Goal: Information Seeking & Learning: Learn about a topic

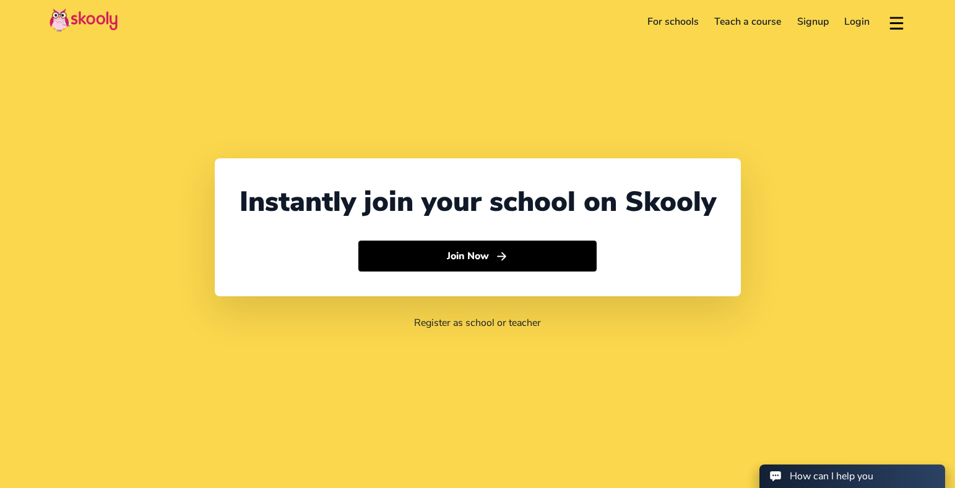
select select "1"
select select "[GEOGRAPHIC_DATA]"
select select "America/New_York"
click at [687, 27] on link "For schools" at bounding box center [672, 22] width 67 height 20
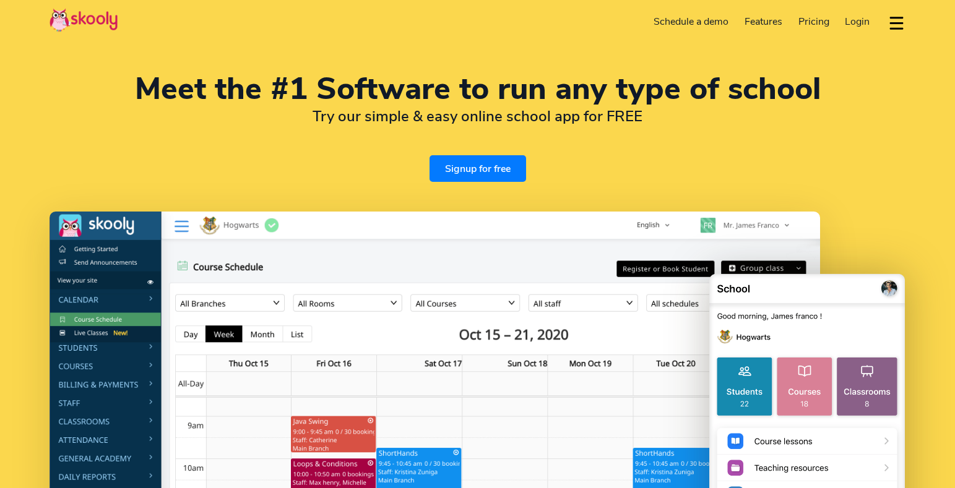
select select "en"
select select "1"
select select "[GEOGRAPHIC_DATA]"
select select "America/New_York"
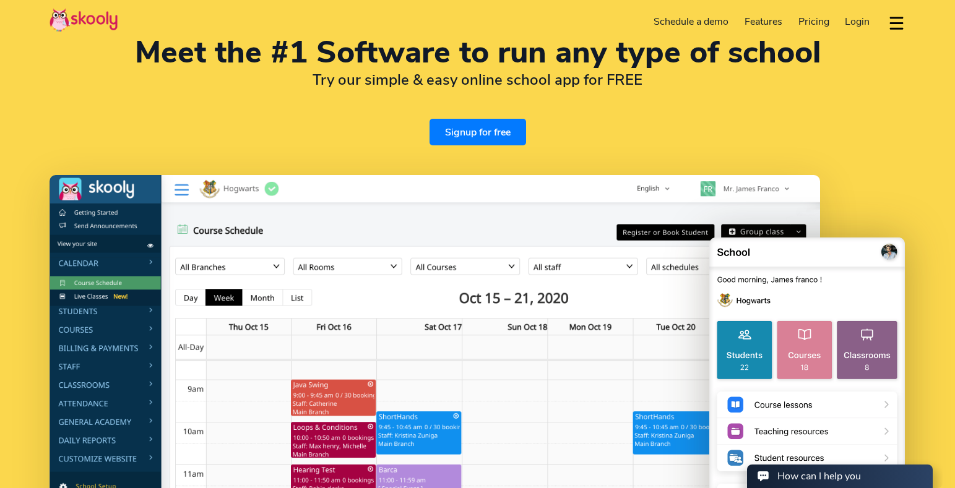
scroll to position [45, 0]
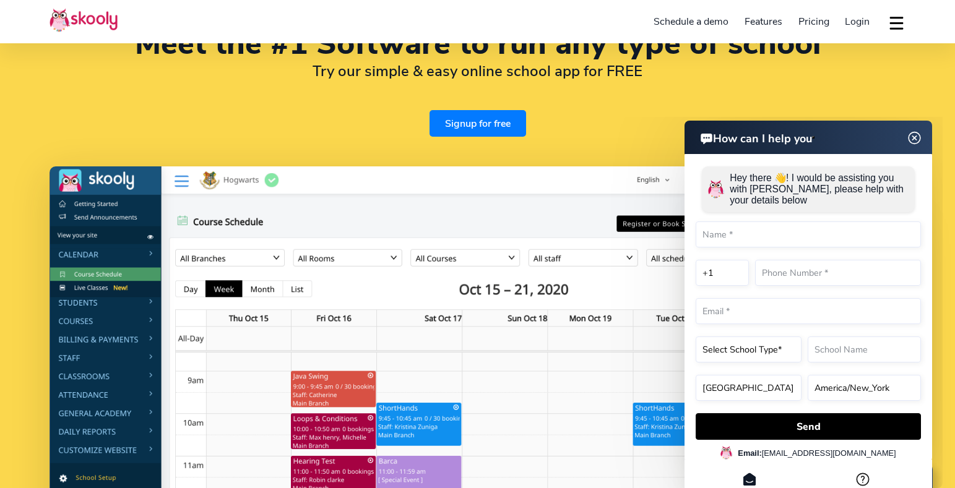
click at [917, 141] on img at bounding box center [915, 138] width 24 height 15
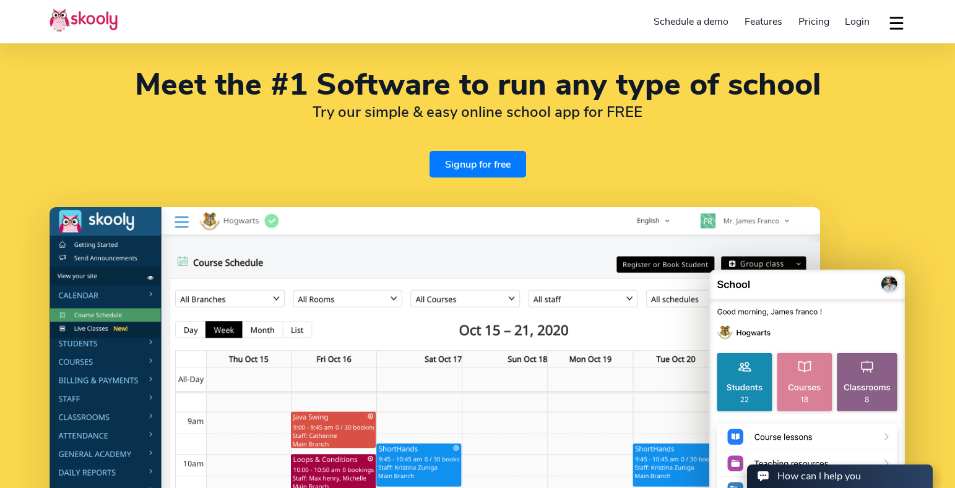
scroll to position [0, 0]
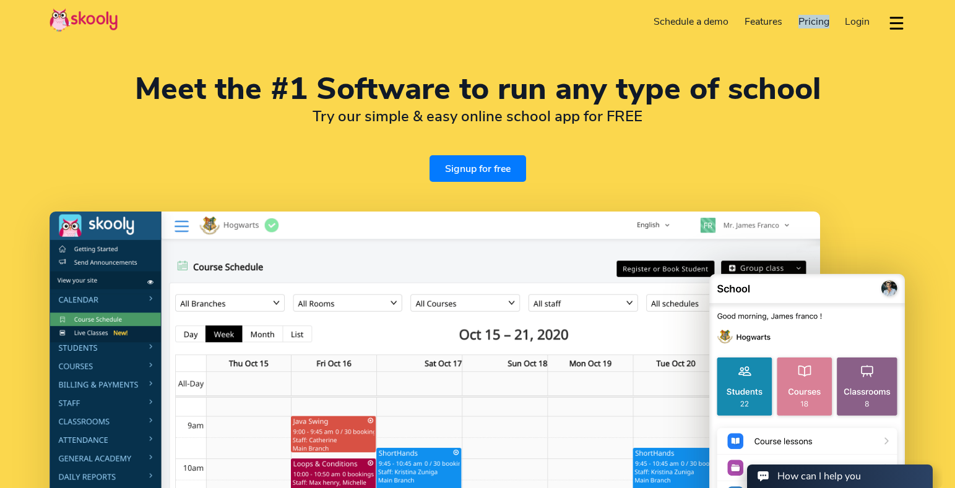
click at [809, 19] on span "Pricing" at bounding box center [814, 22] width 31 height 14
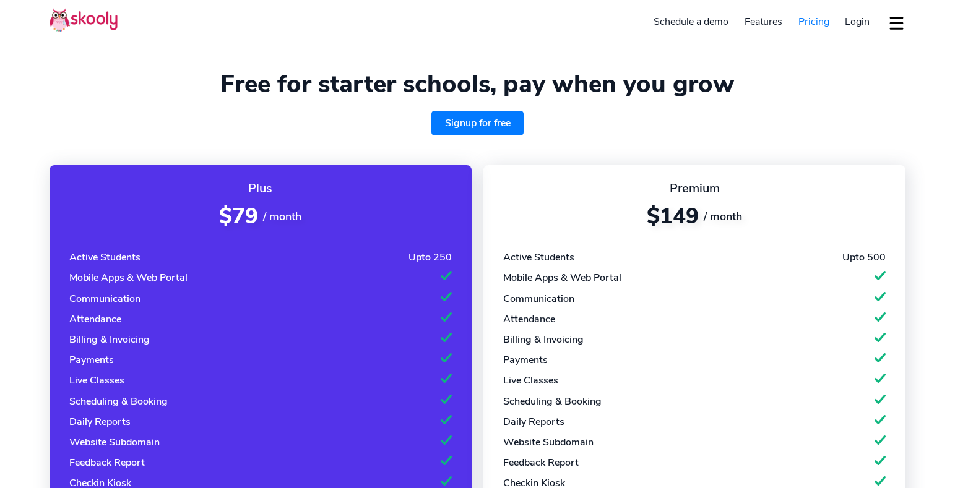
select select "en"
select select "1"
select select "[GEOGRAPHIC_DATA]"
select select "America/New_York"
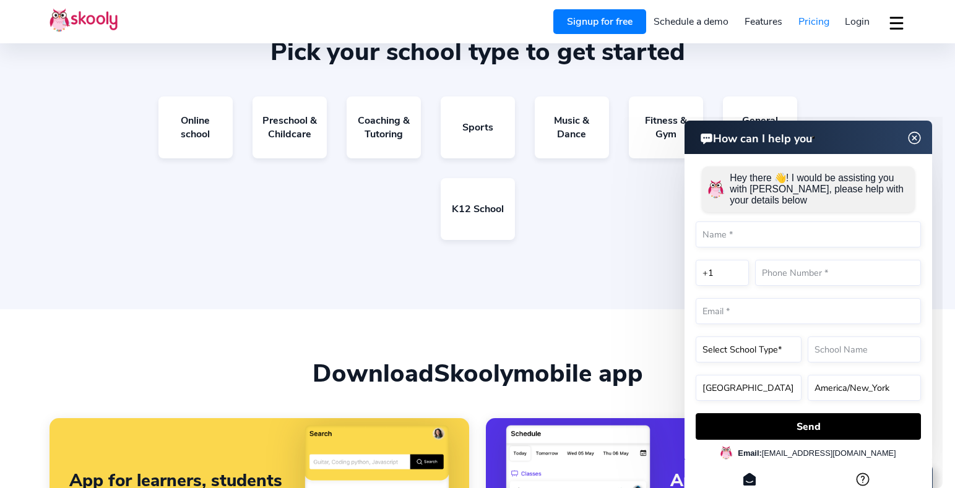
scroll to position [754, 0]
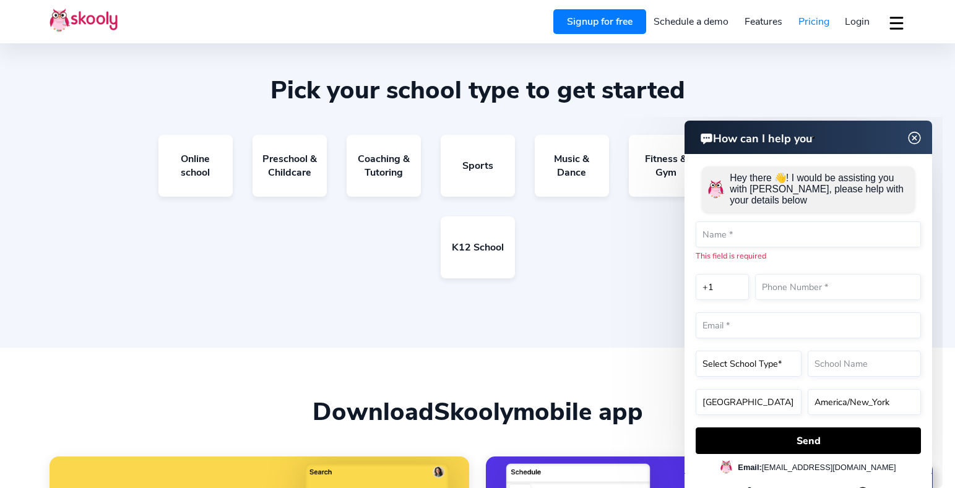
click at [916, 137] on img at bounding box center [915, 138] width 24 height 15
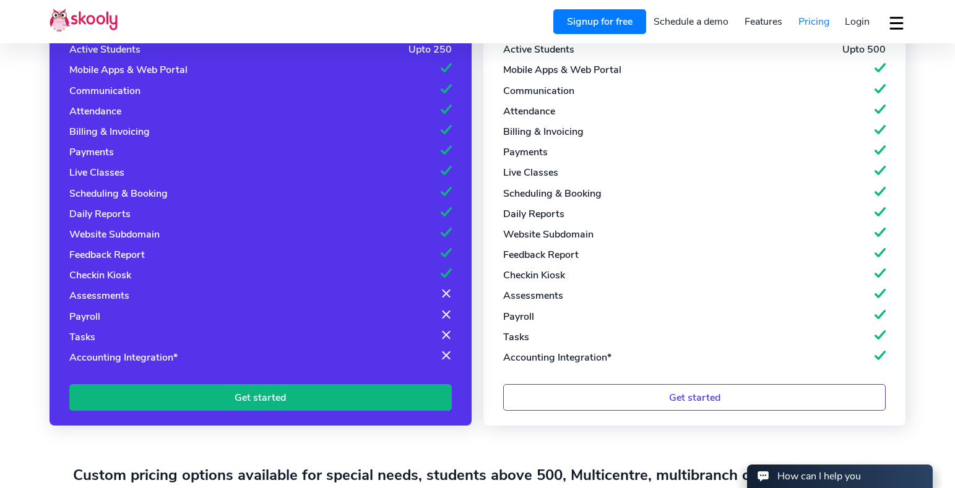
scroll to position [0, 0]
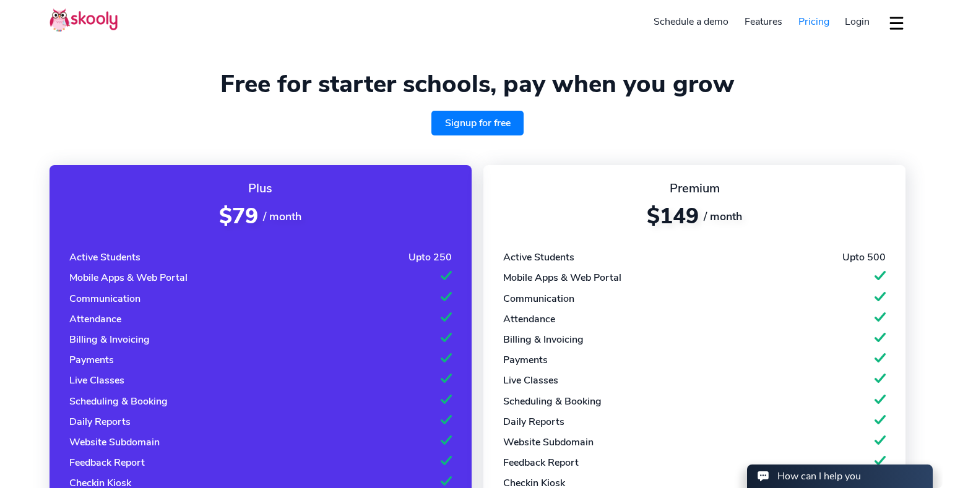
click at [631, 191] on div "Premium" at bounding box center [694, 188] width 383 height 17
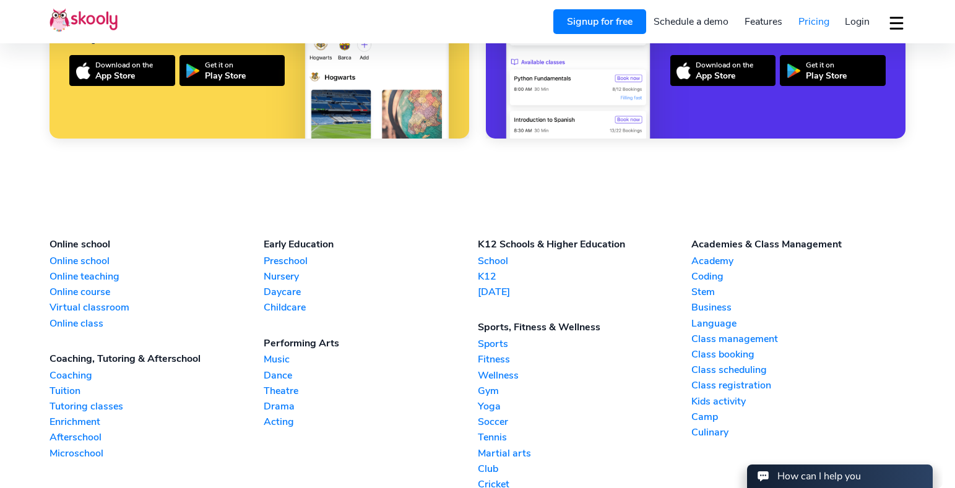
scroll to position [1261, 0]
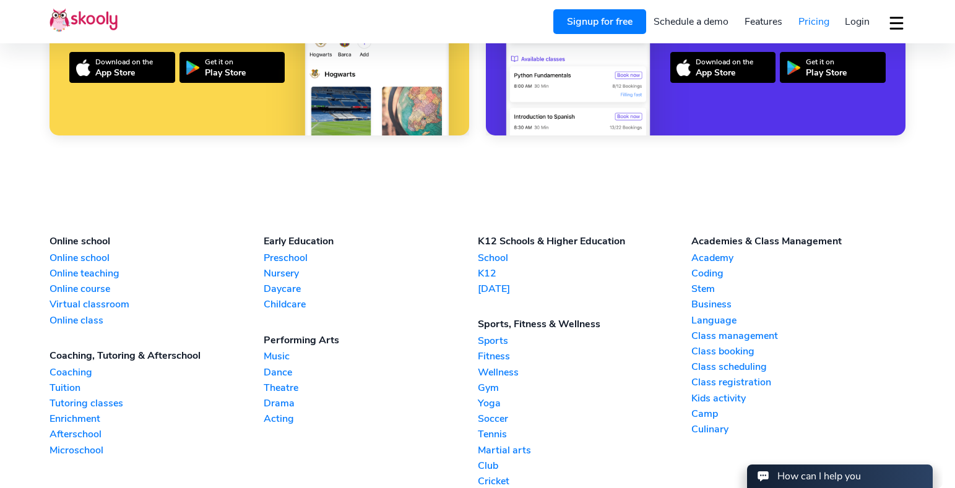
click at [373, 194] on section "Online school Online school Online teaching Online course Virtual classroom Onl…" at bounding box center [477, 386] width 955 height 402
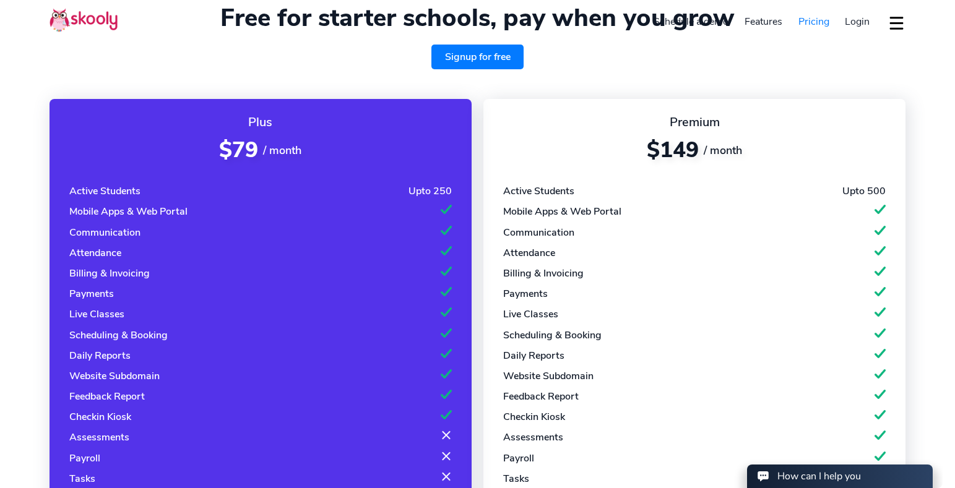
scroll to position [21, 0]
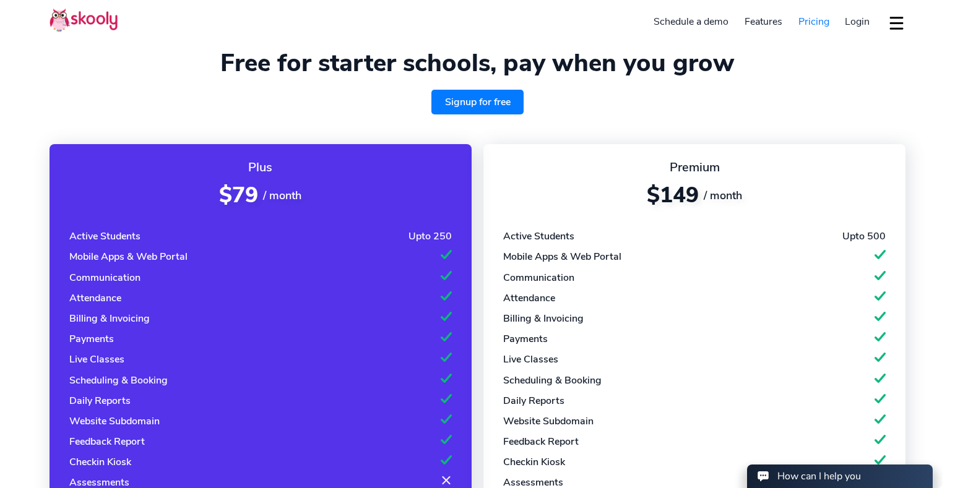
click at [375, 110] on div "Signup for free" at bounding box center [478, 102] width 856 height 25
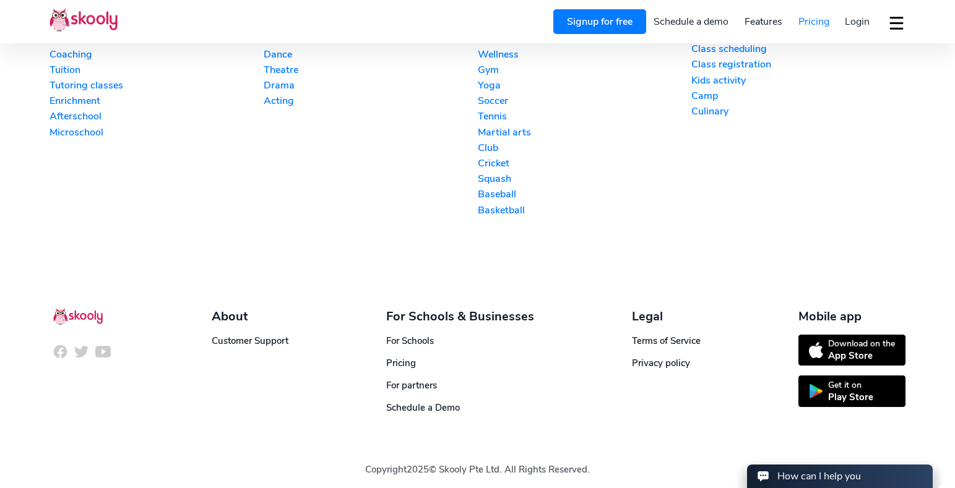
scroll to position [1587, 0]
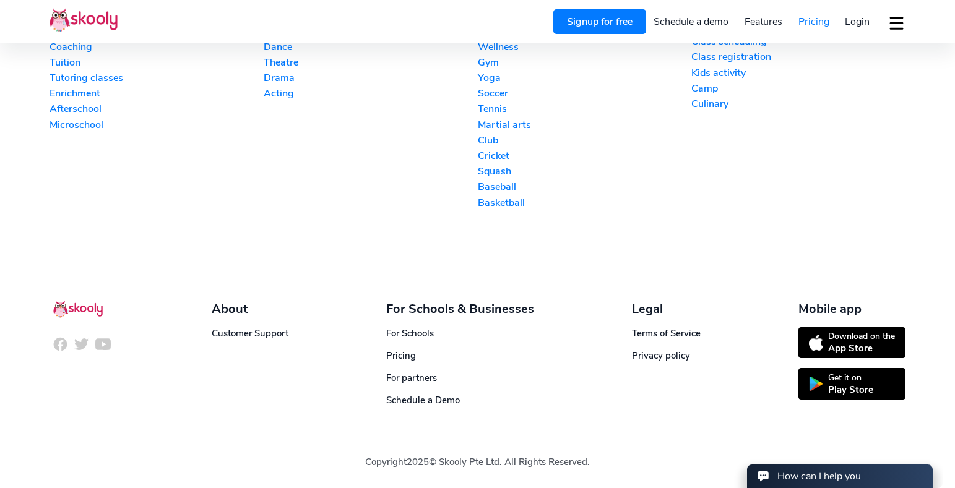
click at [314, 240] on section "Online school Online school Online teaching Online course Virtual classroom Onl…" at bounding box center [477, 60] width 955 height 402
click at [269, 238] on section "Online school Online school Online teaching Online course Virtual classroom Onl…" at bounding box center [477, 60] width 955 height 402
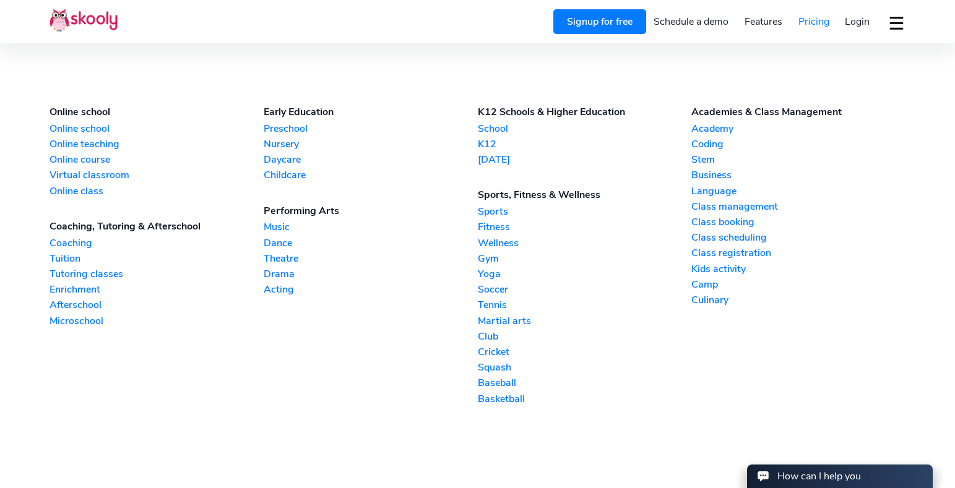
scroll to position [1389, 0]
click at [170, 227] on div "Coaching, Tutoring & Afterschool" at bounding box center [157, 228] width 214 height 14
click at [123, 227] on div "Coaching, Tutoring & Afterschool" at bounding box center [157, 228] width 214 height 14
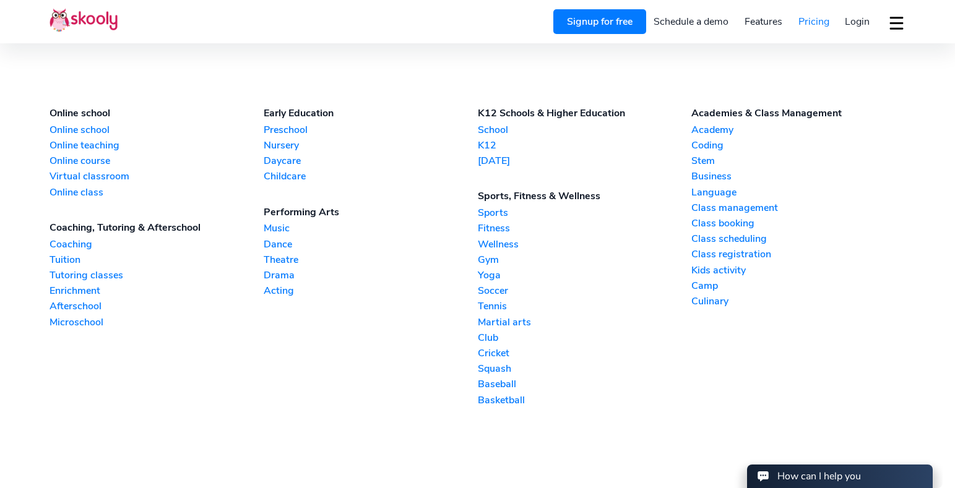
click at [72, 232] on div "Coaching, Tutoring & Afterschool" at bounding box center [157, 228] width 214 height 14
click at [115, 230] on div "Coaching, Tutoring & Afterschool" at bounding box center [157, 228] width 214 height 14
click at [164, 230] on div "Coaching, Tutoring & Afterschool" at bounding box center [157, 228] width 214 height 14
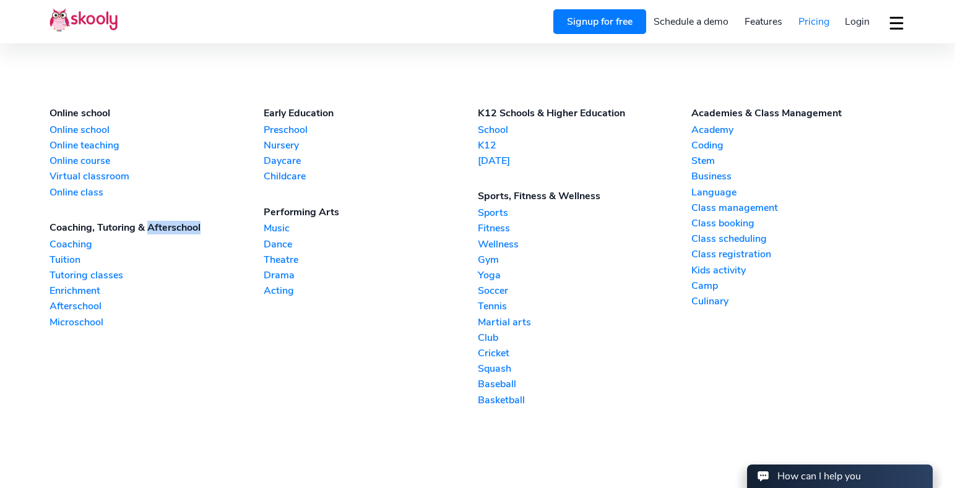
click at [164, 230] on div "Coaching, Tutoring & Afterschool" at bounding box center [157, 228] width 214 height 14
click at [129, 229] on div "Coaching, Tutoring & Afterschool" at bounding box center [157, 228] width 214 height 14
click at [78, 232] on div "Coaching, Tutoring & Afterschool" at bounding box center [157, 228] width 214 height 14
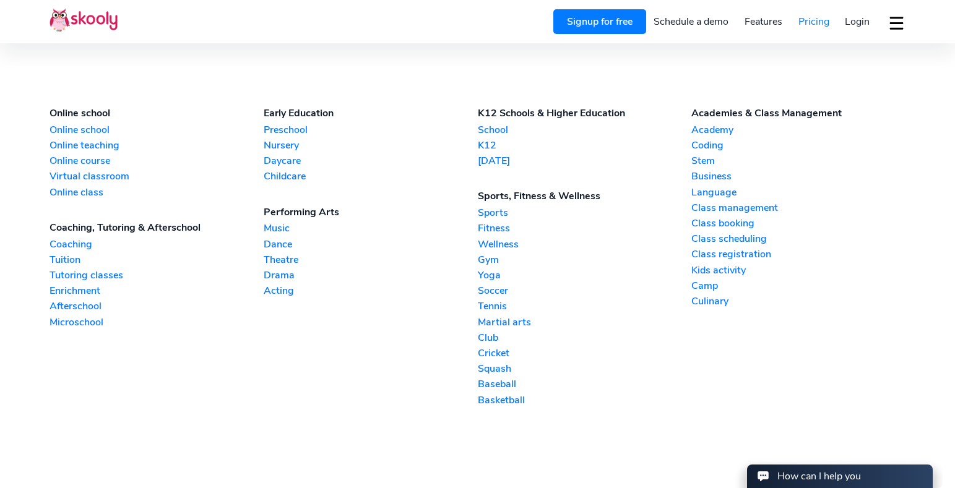
click at [117, 232] on div "Coaching, Tutoring & Afterschool" at bounding box center [157, 228] width 214 height 14
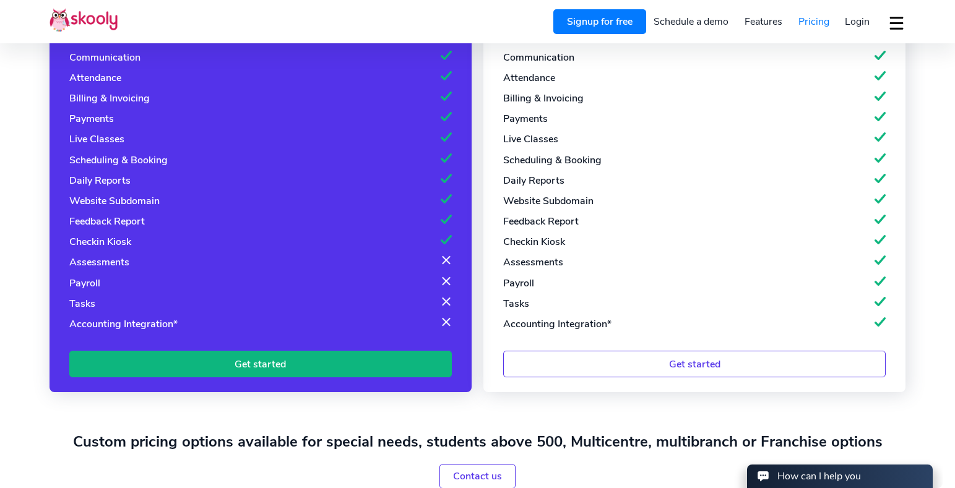
scroll to position [0, 0]
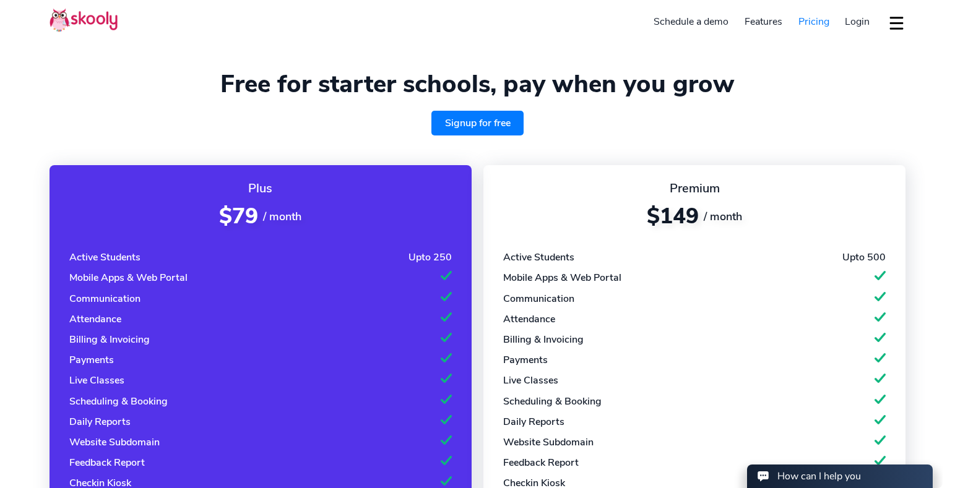
click at [362, 123] on div "Signup for free" at bounding box center [478, 123] width 856 height 25
drag, startPoint x: 216, startPoint y: 212, endPoint x: 316, endPoint y: 219, distance: 100.5
click at [316, 219] on div "$79 / month" at bounding box center [260, 216] width 383 height 29
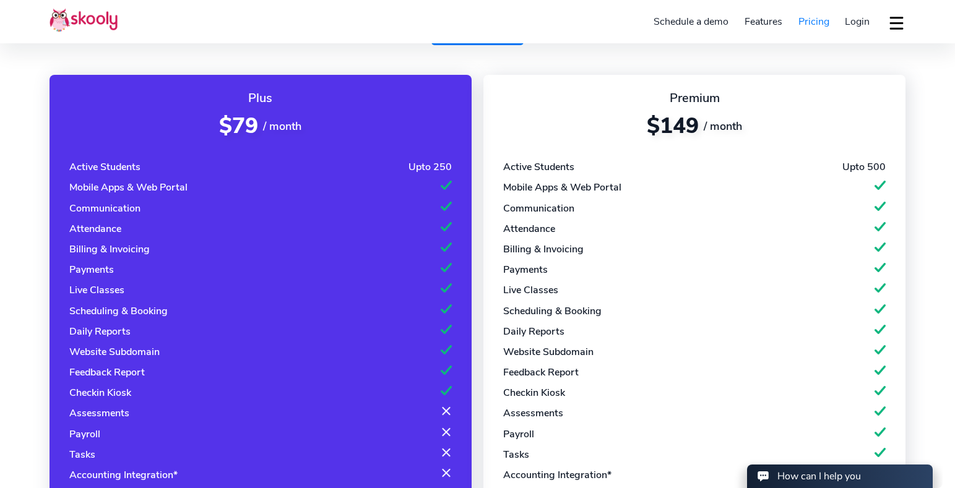
scroll to position [84, 0]
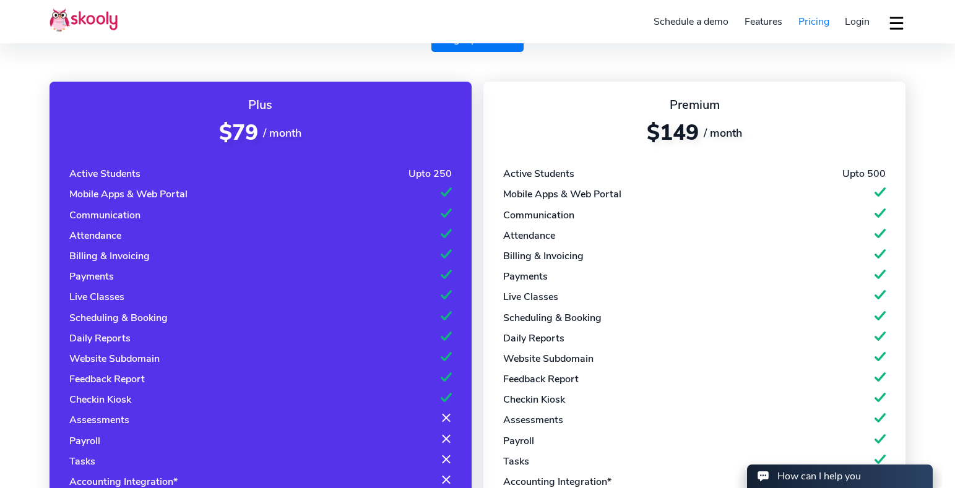
click at [163, 76] on div "Plus $79 / month Active Students Upto 250 Mobile Apps & Web Portal Communicatio…" at bounding box center [478, 308] width 856 height 483
click at [240, 106] on div "Plus" at bounding box center [260, 105] width 383 height 17
drag, startPoint x: 207, startPoint y: 134, endPoint x: 327, endPoint y: 131, distance: 120.1
click at [327, 131] on div "$79 / month" at bounding box center [260, 132] width 383 height 29
click at [249, 101] on div "Plus" at bounding box center [260, 105] width 383 height 17
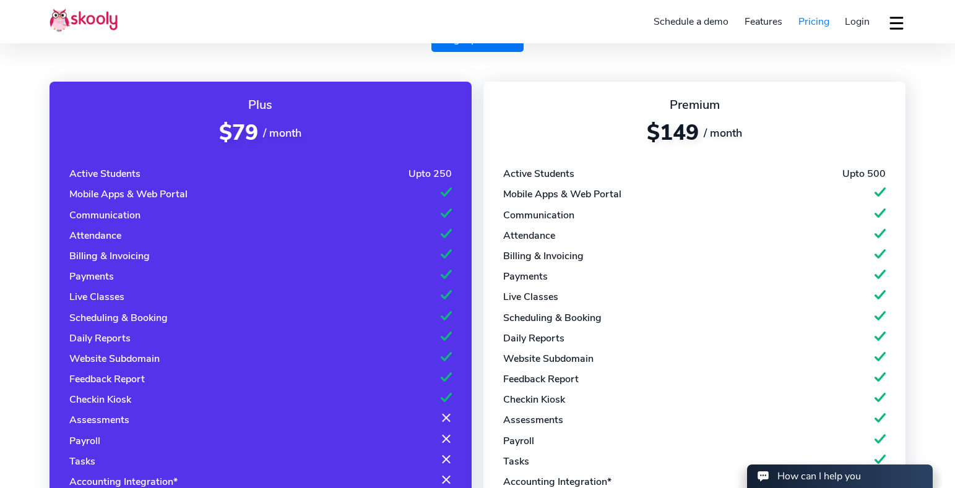
drag, startPoint x: 246, startPoint y: 114, endPoint x: 313, endPoint y: 132, distance: 69.4
click at [316, 132] on div "Plus $79 / month Active Students Upto 250 Mobile Apps & Web Portal Communicatio…" at bounding box center [261, 316] width 422 height 469
click at [236, 111] on div "Plus" at bounding box center [260, 105] width 383 height 17
drag, startPoint x: 241, startPoint y: 108, endPoint x: 293, endPoint y: 108, distance: 52.0
click at [293, 108] on div "Plus" at bounding box center [260, 105] width 383 height 17
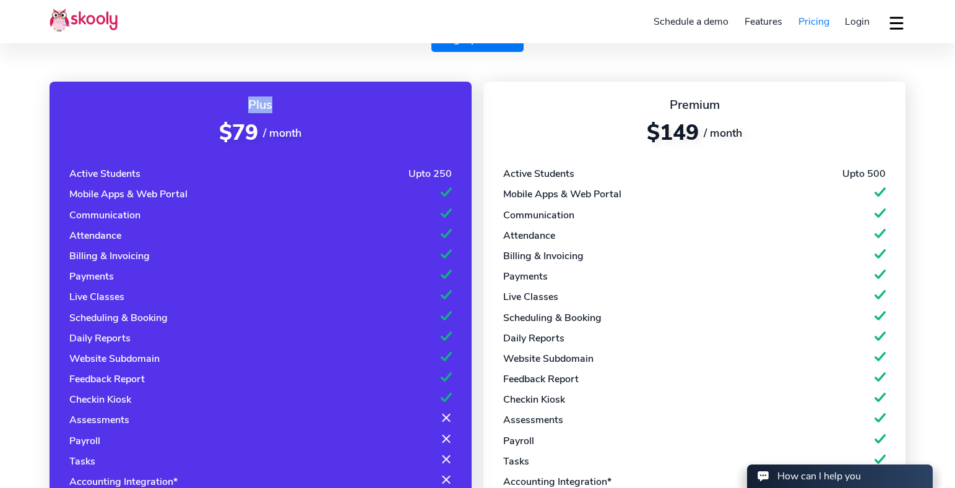
click at [317, 70] on div "Plus $79 / month Active Students Upto 250 Mobile Apps & Web Portal Communicatio…" at bounding box center [478, 308] width 856 height 483
click at [456, 71] on div "Plus $79 / month Active Students Upto 250 Mobile Apps & Web Portal Communicatio…" at bounding box center [478, 308] width 856 height 483
click at [403, 68] on div "Plus $79 / month Active Students Upto 250 Mobile Apps & Web Portal Communicatio…" at bounding box center [478, 308] width 856 height 483
